Goal: Transaction & Acquisition: Obtain resource

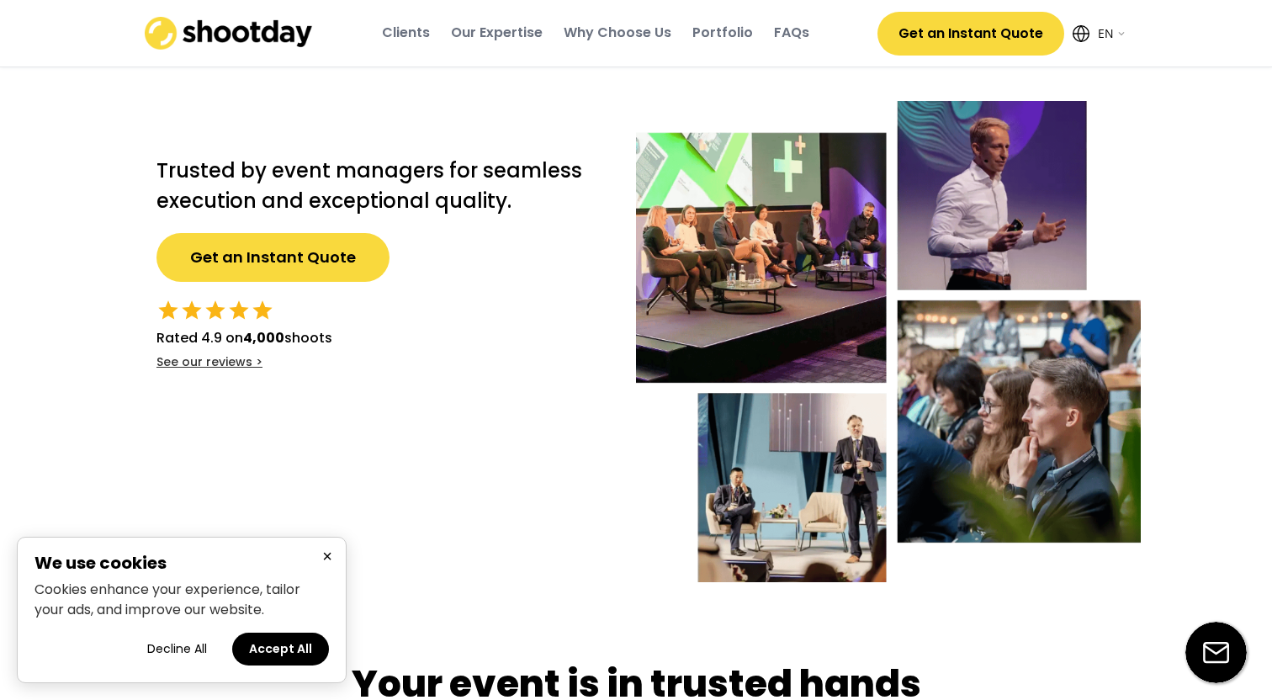
select select ""en""
click at [172, 652] on button "Decline All" at bounding box center [176, 648] width 93 height 33
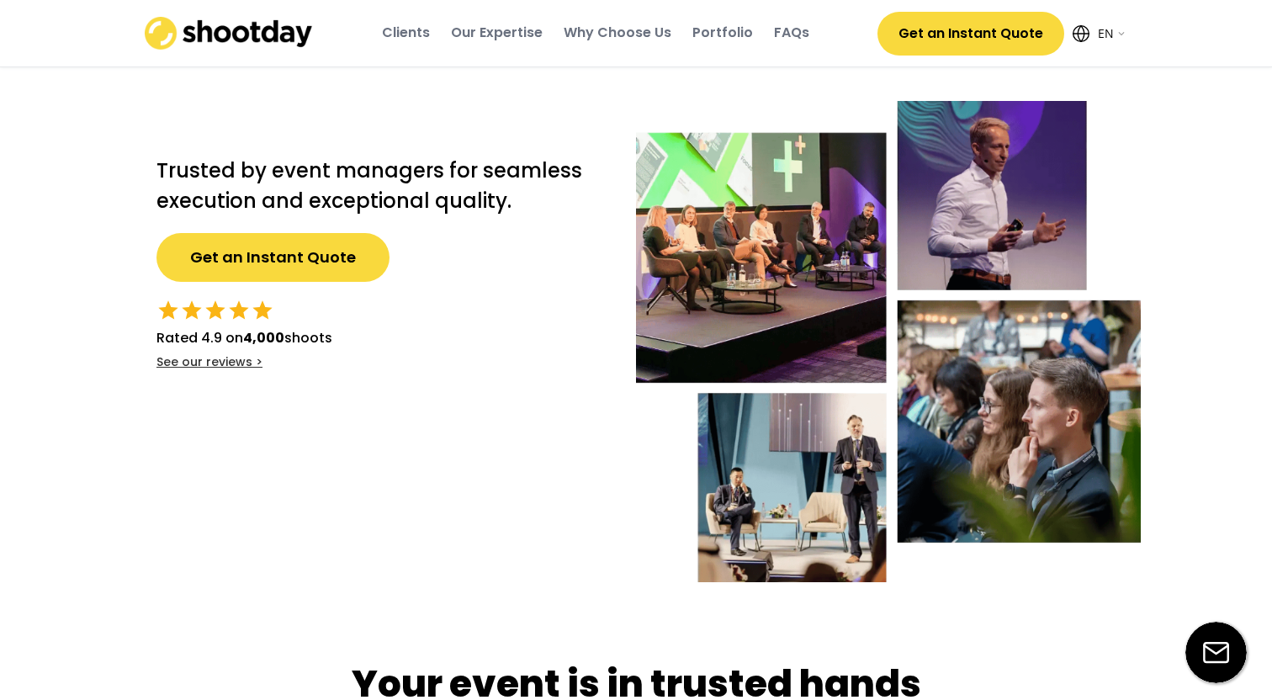
click at [1019, 55] on button "Get an Instant Quote" at bounding box center [970, 34] width 187 height 44
click at [976, 29] on button "Get an Instant Quote" at bounding box center [970, 34] width 187 height 44
